Goal: Information Seeking & Learning: Learn about a topic

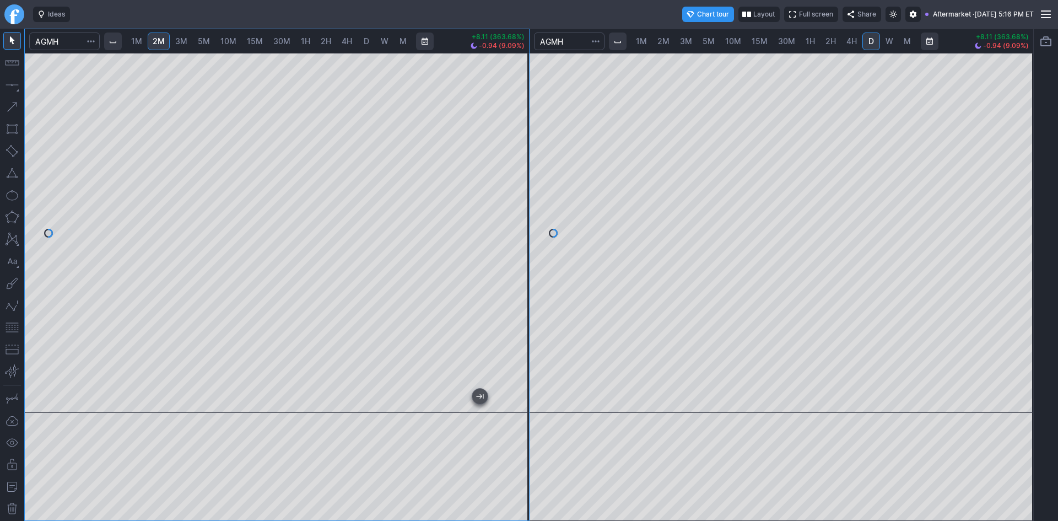
drag, startPoint x: 522, startPoint y: 99, endPoint x: 515, endPoint y: 144, distance: 45.2
click at [515, 144] on div at bounding box center [517, 230] width 23 height 332
drag, startPoint x: 517, startPoint y: 117, endPoint x: 511, endPoint y: 154, distance: 37.3
click at [511, 154] on div at bounding box center [517, 230] width 23 height 332
click at [556, 105] on div "1M 2M 3M 5M 10M 15M 30M 1H 2H 4H D W M +3.72 (2.65%) -0.25 (0.17%) 1M 2M 3M 5M …" at bounding box center [529, 275] width 1010 height 492
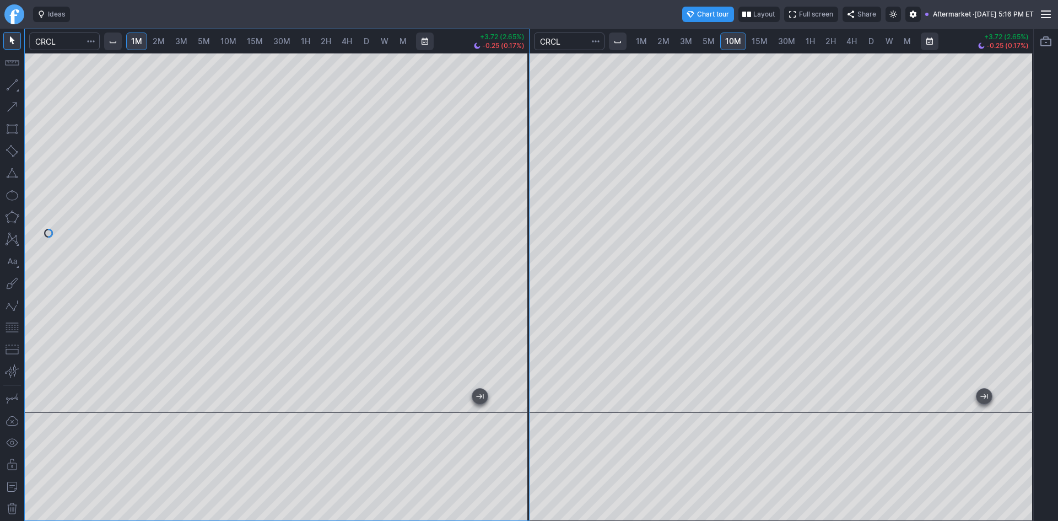
drag, startPoint x: 516, startPoint y: 115, endPoint x: 522, endPoint y: 144, distance: 29.8
click at [522, 144] on div at bounding box center [517, 230] width 23 height 332
click at [161, 40] on span "2M" at bounding box center [159, 40] width 12 height 9
click at [186, 40] on span "3M" at bounding box center [181, 40] width 12 height 9
drag, startPoint x: 515, startPoint y: 170, endPoint x: 515, endPoint y: 228, distance: 57.3
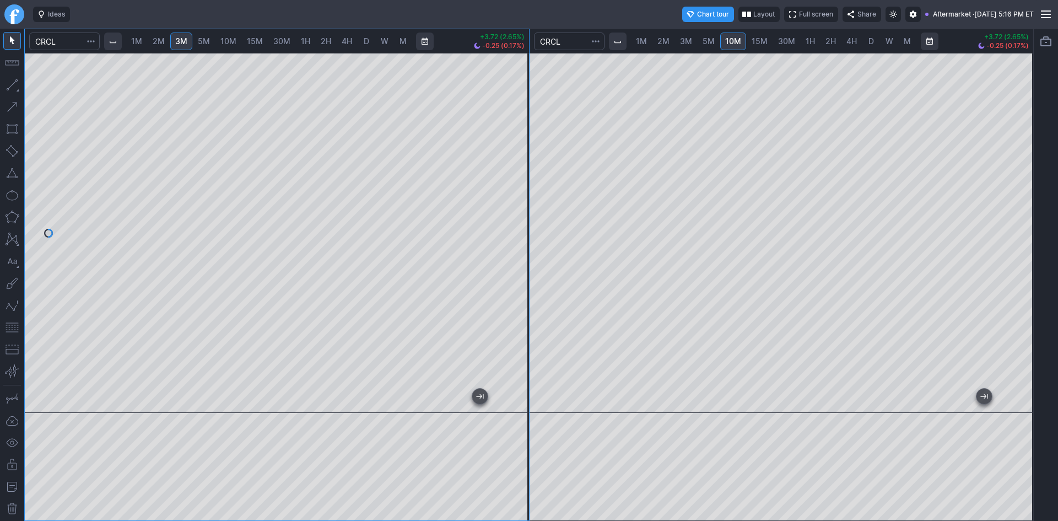
click at [515, 228] on div at bounding box center [517, 230] width 23 height 332
click at [14, 326] on button "button" at bounding box center [12, 328] width 18 height 18
